Goal: Information Seeking & Learning: Learn about a topic

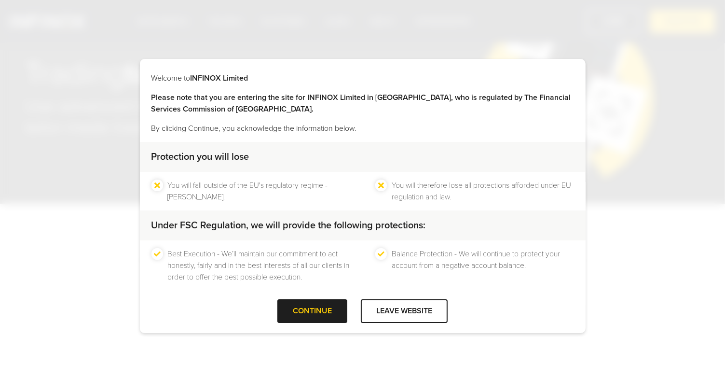
click at [313, 311] on div at bounding box center [313, 311] width 0 height 0
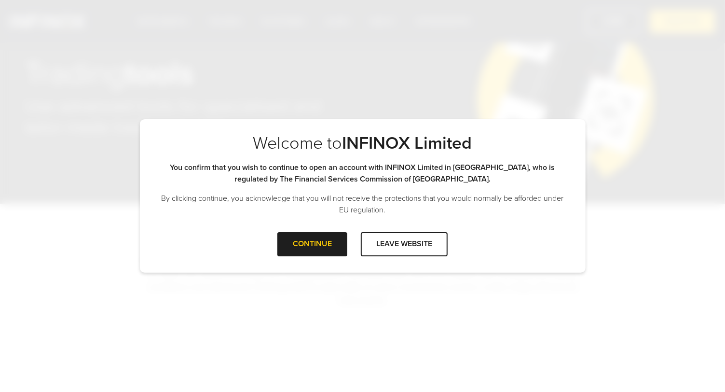
drag, startPoint x: 396, startPoint y: 253, endPoint x: 354, endPoint y: 342, distance: 98.2
click at [354, 342] on div "Welcome to INFINOX Limited Please note that you are entering the site for INFIN…" at bounding box center [362, 196] width 725 height 392
click at [313, 244] on div at bounding box center [313, 244] width 0 height 0
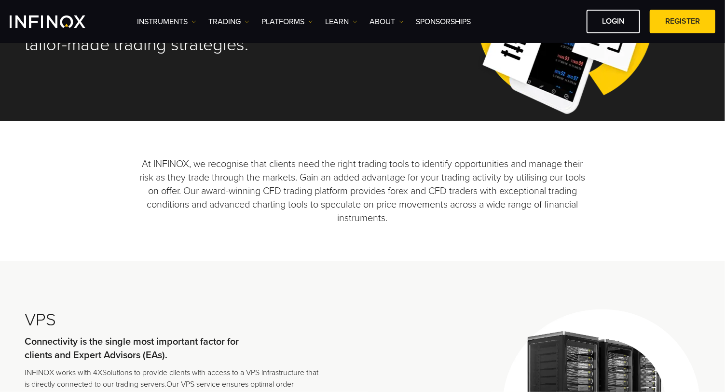
scroll to position [134, 0]
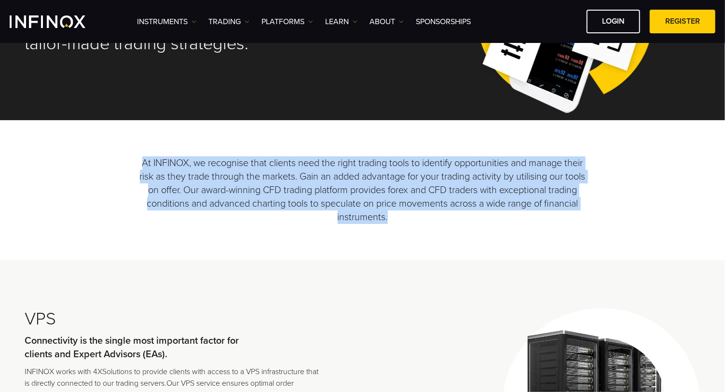
drag, startPoint x: 145, startPoint y: 166, endPoint x: 499, endPoint y: 254, distance: 364.6
click at [499, 255] on p "At INFINOX, we recognise that clients need the right trading tools to identify …" at bounding box center [362, 190] width 446 height 140
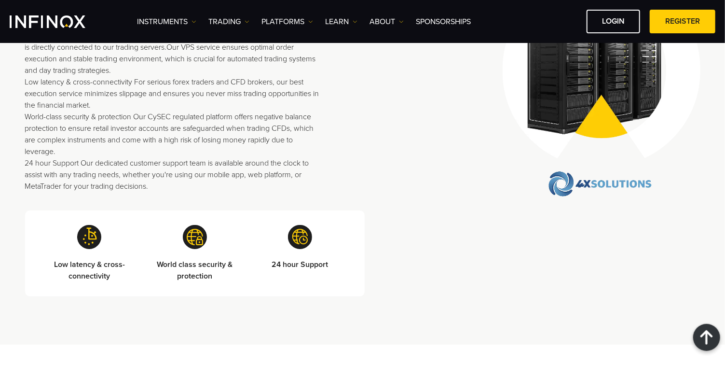
scroll to position [474, 0]
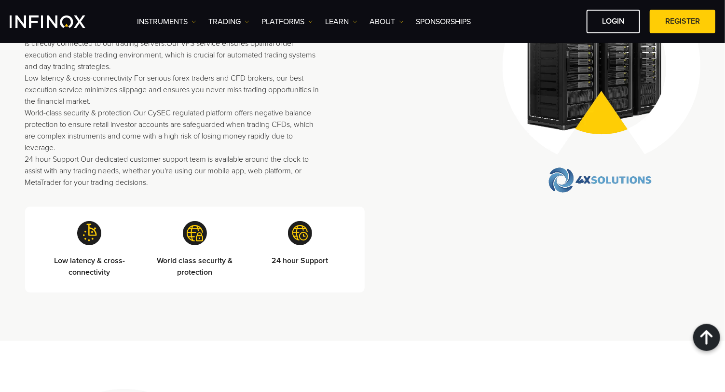
click at [205, 176] on p "INFINOX works with 4XSolutions to provide clients with access to a VPS infrastr…" at bounding box center [174, 107] width 299 height 162
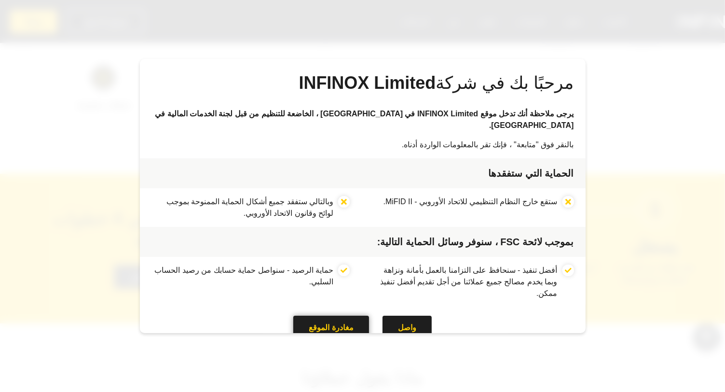
click at [332, 327] on div at bounding box center [332, 327] width 0 height 0
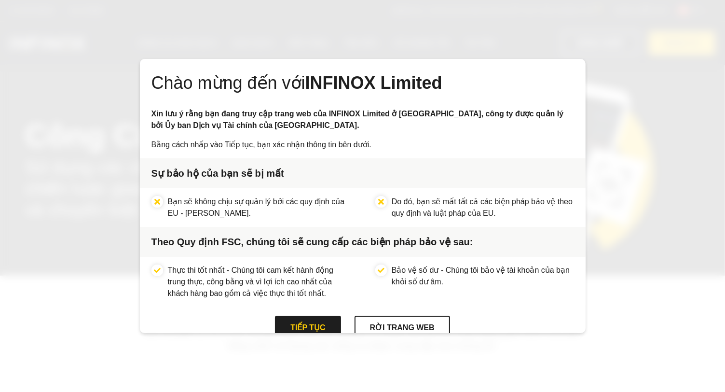
scroll to position [1, 0]
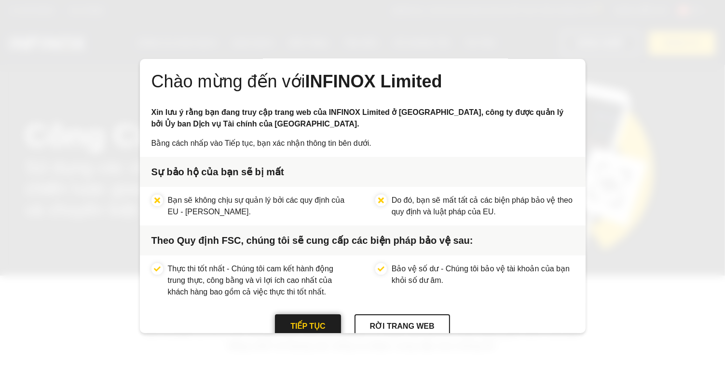
click at [310, 326] on div "TIẾP TỤC" at bounding box center [308, 326] width 66 height 24
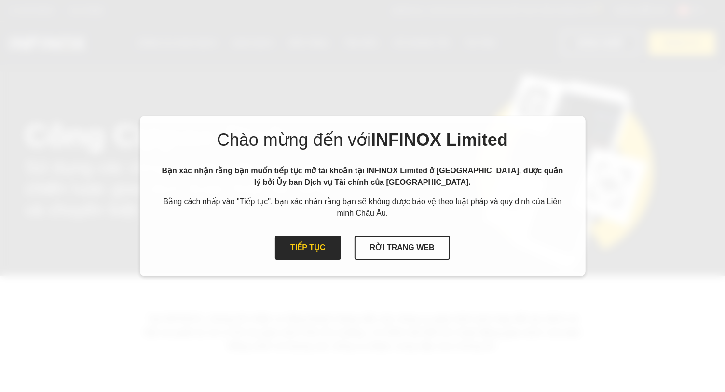
scroll to position [0, 0]
click at [308, 248] on div at bounding box center [308, 248] width 0 height 0
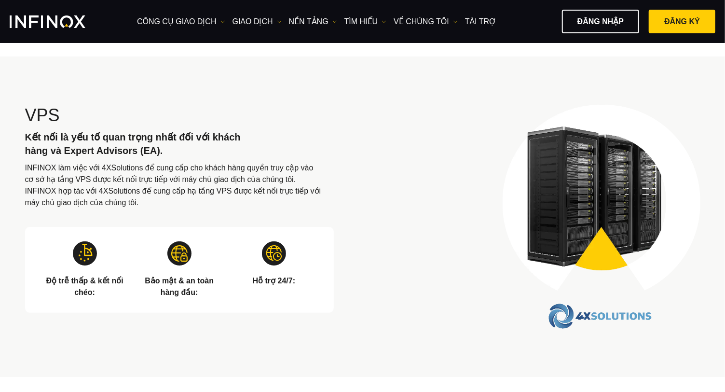
scroll to position [303, 0]
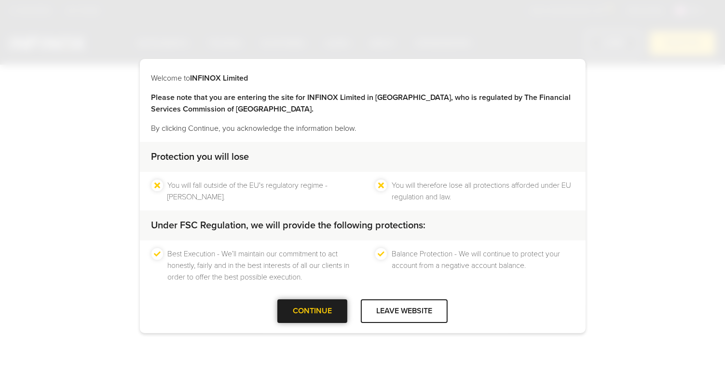
click at [313, 311] on div at bounding box center [313, 311] width 0 height 0
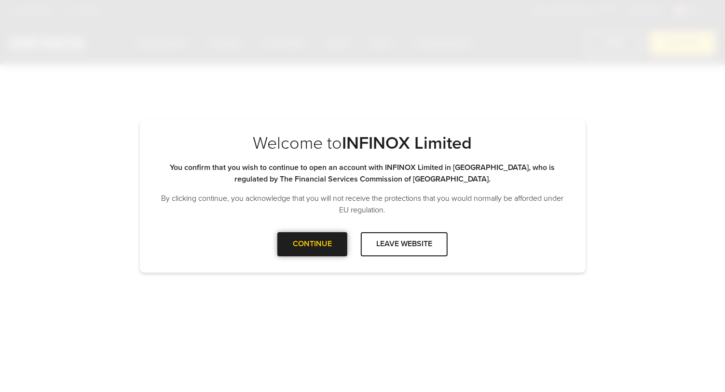
click at [313, 244] on div at bounding box center [313, 244] width 0 height 0
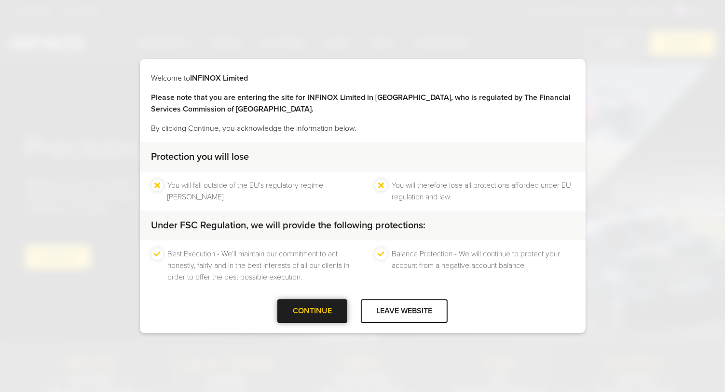
click at [323, 316] on div "CONTINUE" at bounding box center [312, 311] width 70 height 24
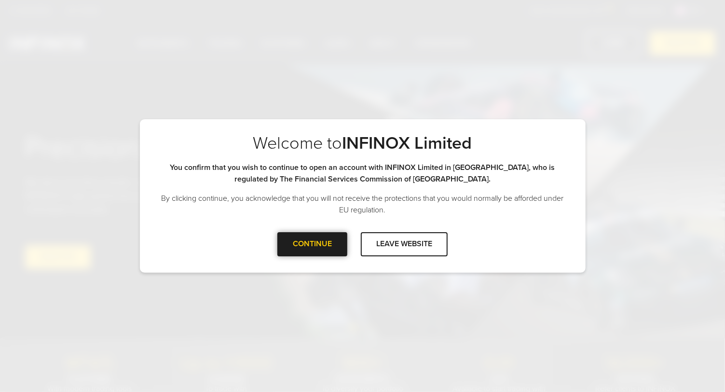
click at [313, 244] on div at bounding box center [313, 244] width 0 height 0
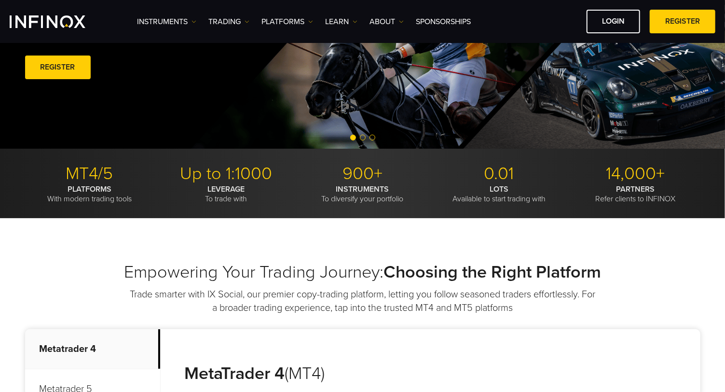
scroll to position [176, 0]
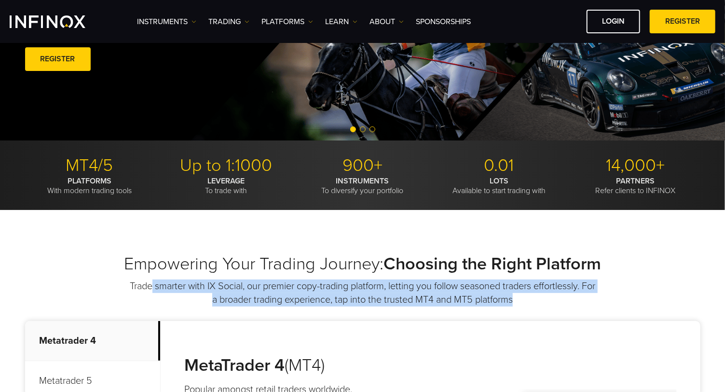
drag, startPoint x: 158, startPoint y: 287, endPoint x: 537, endPoint y: 300, distance: 379.1
click at [537, 300] on p "Trade smarter with IX Social, our premier copy-trading platform, letting you fo…" at bounding box center [363, 292] width 468 height 27
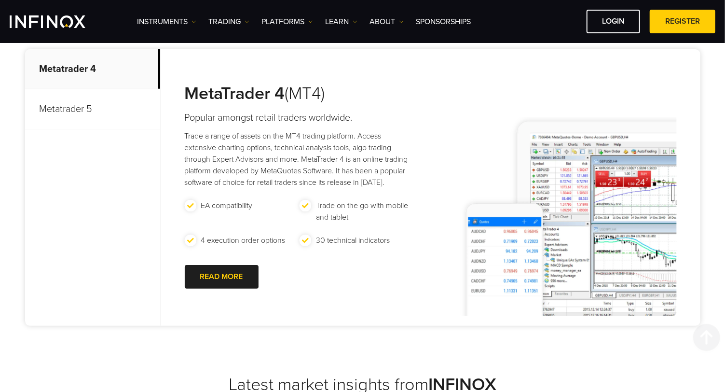
scroll to position [450, 0]
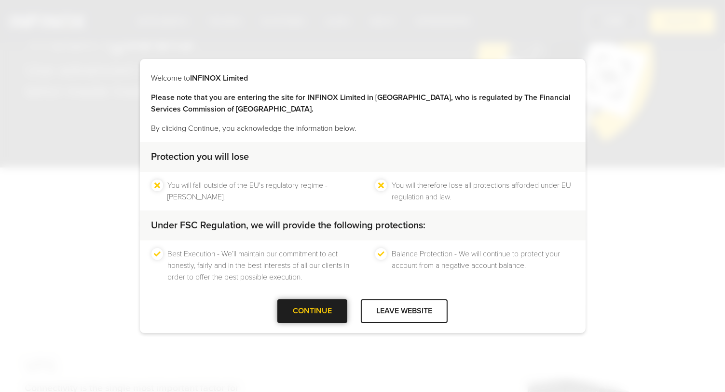
click at [313, 311] on div at bounding box center [313, 311] width 0 height 0
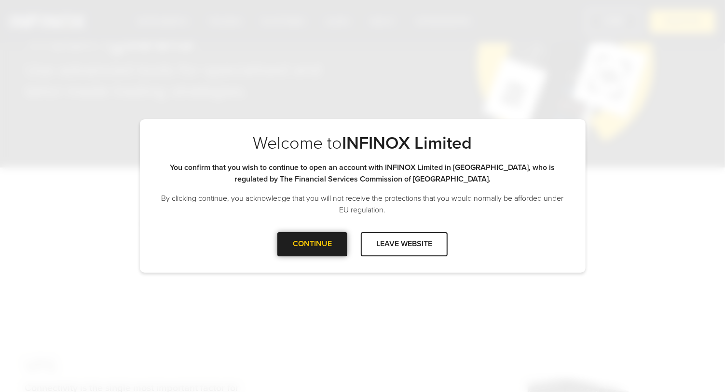
click at [313, 244] on div at bounding box center [313, 244] width 0 height 0
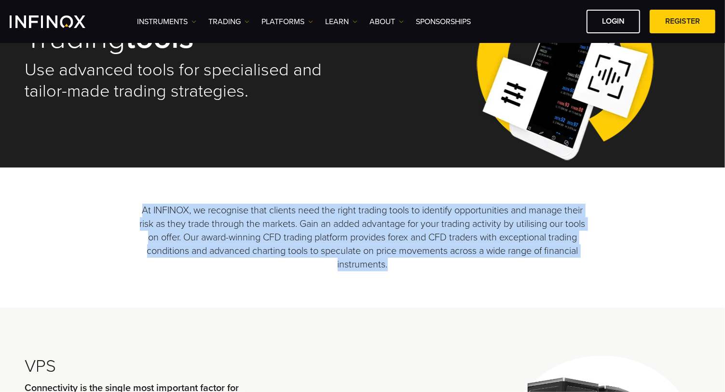
drag, startPoint x: 144, startPoint y: 207, endPoint x: 474, endPoint y: 279, distance: 337.4
click at [474, 279] on p "At INFINOX, we recognise that clients need the right trading tools to identify …" at bounding box center [362, 237] width 446 height 140
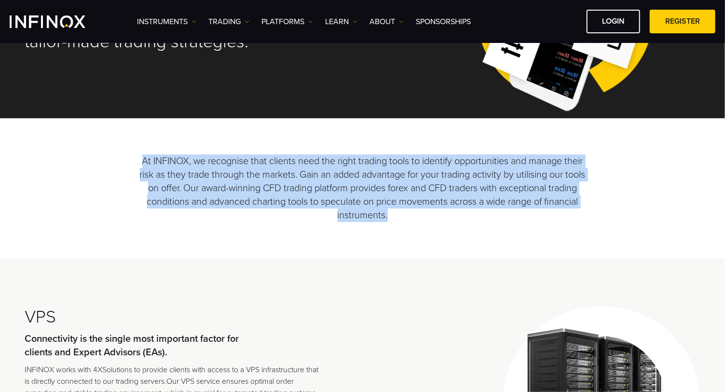
scroll to position [151, 0]
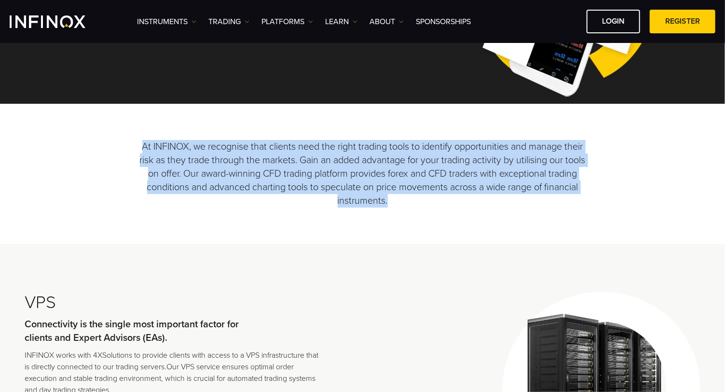
click at [288, 174] on p "At INFINOX, we recognise that clients need the right trading tools to identify …" at bounding box center [362, 174] width 446 height 140
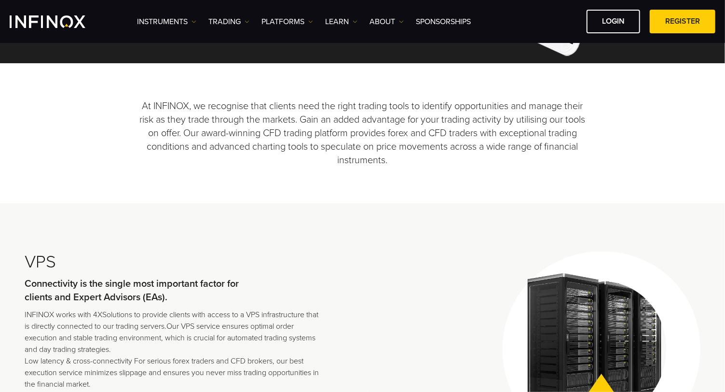
scroll to position [193, 0]
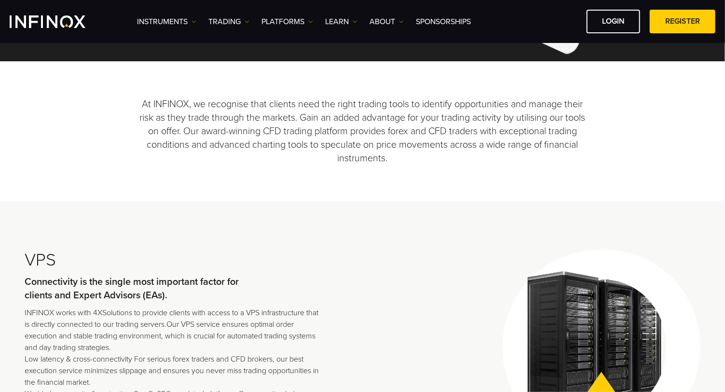
click at [280, 111] on p "At INFINOX, we recognise that clients need the right trading tools to identify …" at bounding box center [362, 131] width 446 height 140
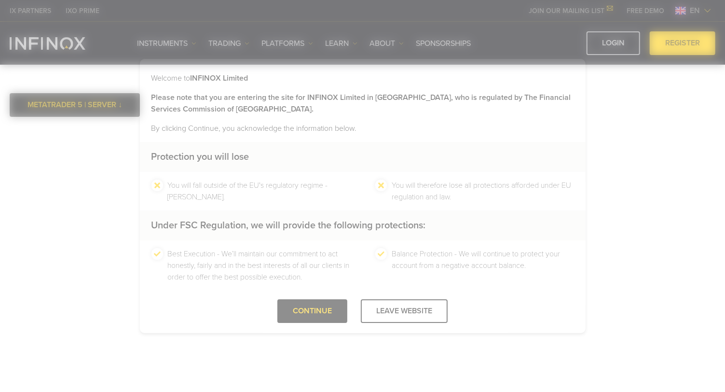
scroll to position [5, 0]
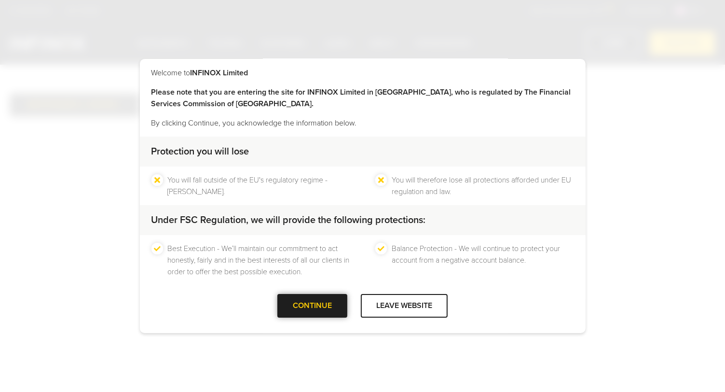
click at [313, 305] on div at bounding box center [313, 305] width 0 height 0
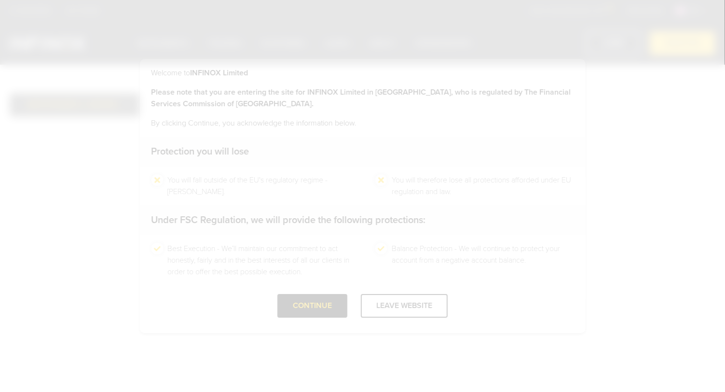
scroll to position [0, 0]
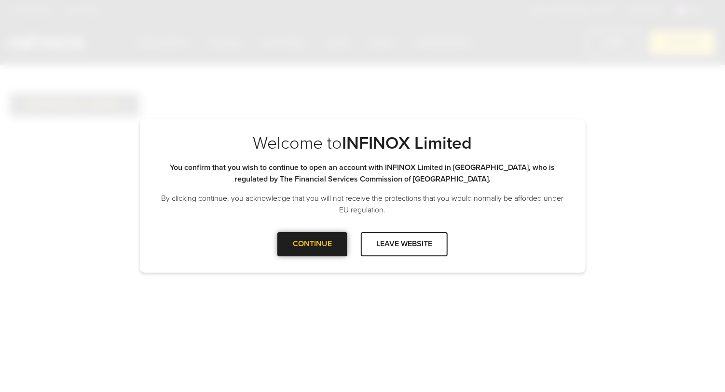
click at [313, 244] on div at bounding box center [313, 244] width 0 height 0
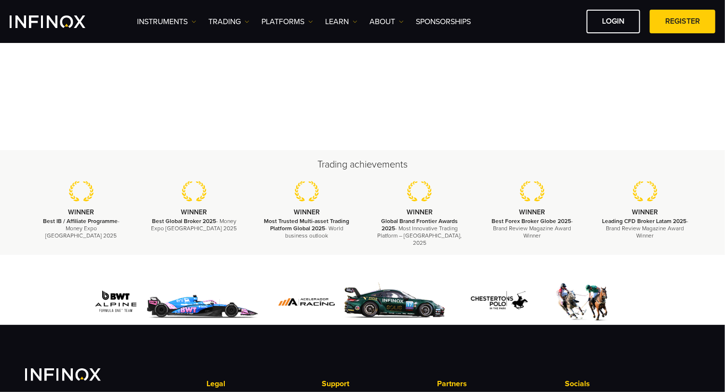
scroll to position [26, 0]
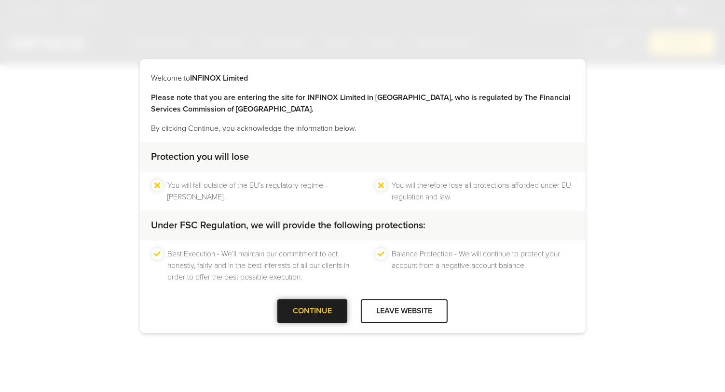
click at [313, 311] on div at bounding box center [313, 311] width 0 height 0
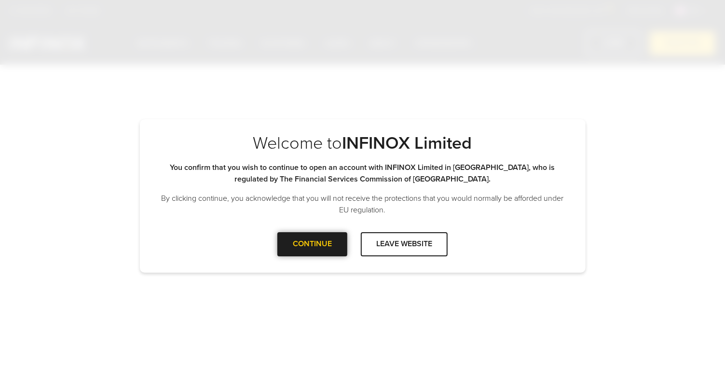
click at [313, 244] on div at bounding box center [313, 244] width 0 height 0
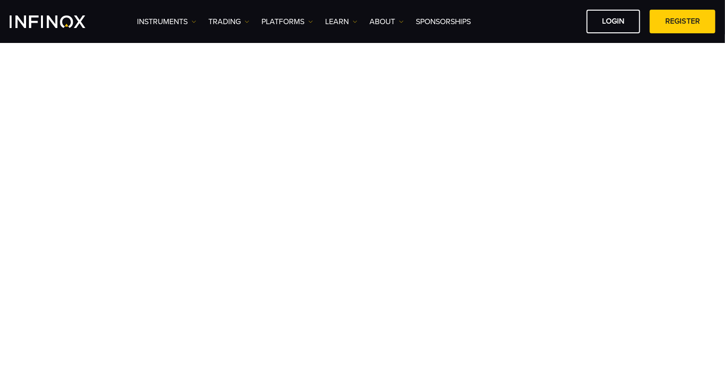
scroll to position [10, 0]
